Goal: Task Accomplishment & Management: Complete application form

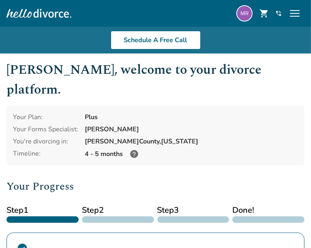
click at [92, 204] on span "Step 2" at bounding box center [118, 210] width 72 height 12
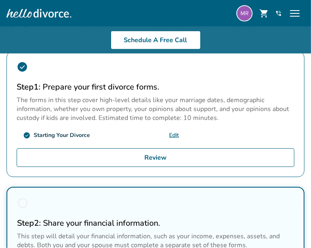
scroll to position [241, 0]
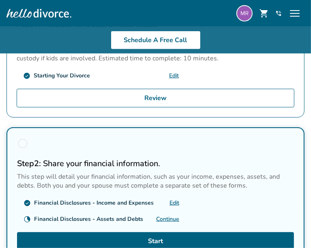
click at [162, 215] on link "Continue" at bounding box center [167, 219] width 23 height 8
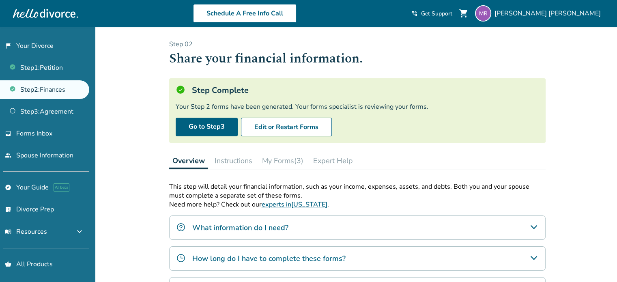
click at [283, 160] on button "My Forms (3)" at bounding box center [283, 161] width 48 height 16
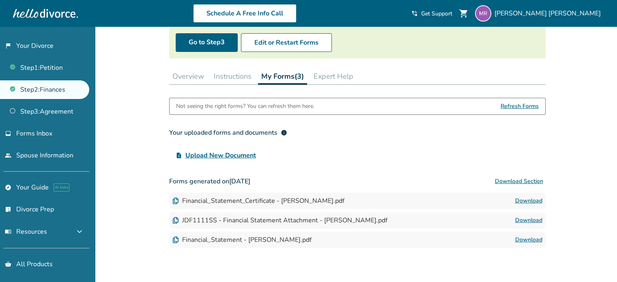
scroll to position [115, 0]
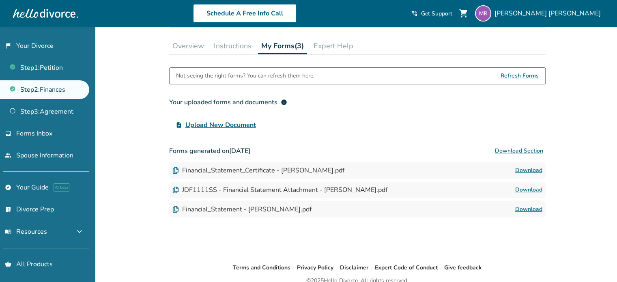
click at [529, 208] on link "Download" at bounding box center [528, 209] width 27 height 10
click at [529, 188] on link "Download" at bounding box center [528, 190] width 27 height 10
click at [536, 170] on link "Download" at bounding box center [528, 171] width 27 height 10
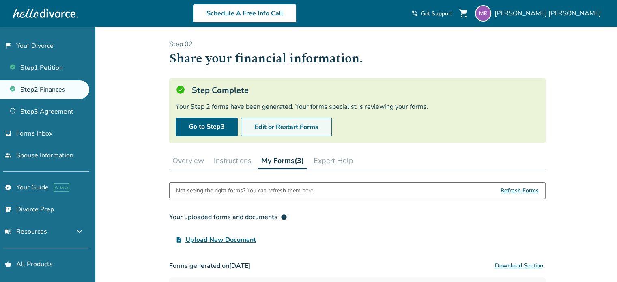
click at [269, 127] on button "Edit or Restart Forms" at bounding box center [286, 127] width 91 height 19
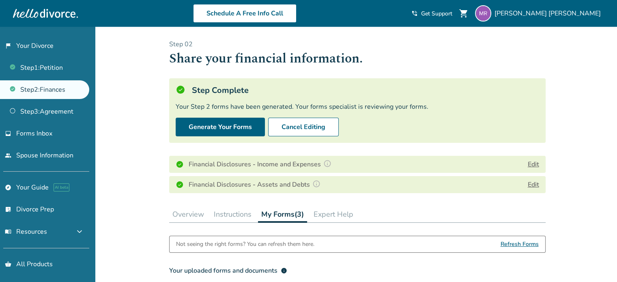
click at [536, 182] on button "Edit" at bounding box center [533, 185] width 11 height 10
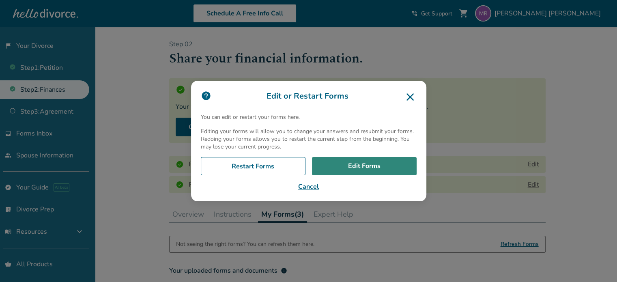
click at [382, 165] on link "Edit Forms" at bounding box center [364, 166] width 105 height 19
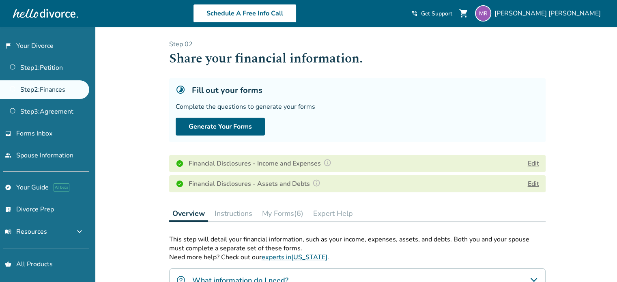
click at [288, 213] on button "My Forms (6)" at bounding box center [283, 213] width 48 height 16
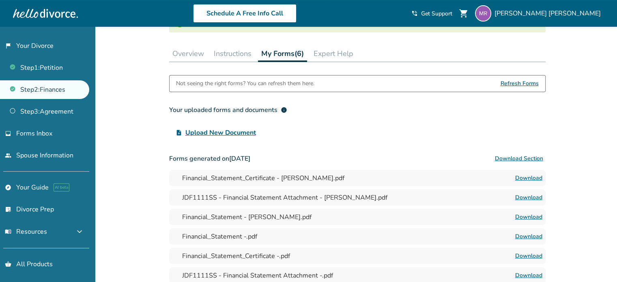
scroll to position [104, 0]
